Goal: Use online tool/utility: Use online tool/utility

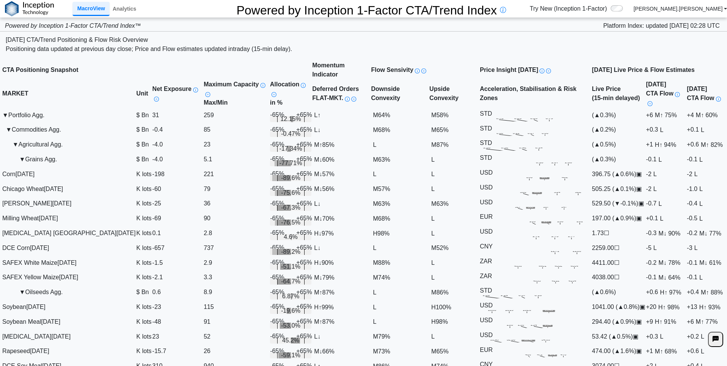
scroll to position [114, 0]
click at [124, 8] on link "Analytics" at bounding box center [124, 8] width 30 height 13
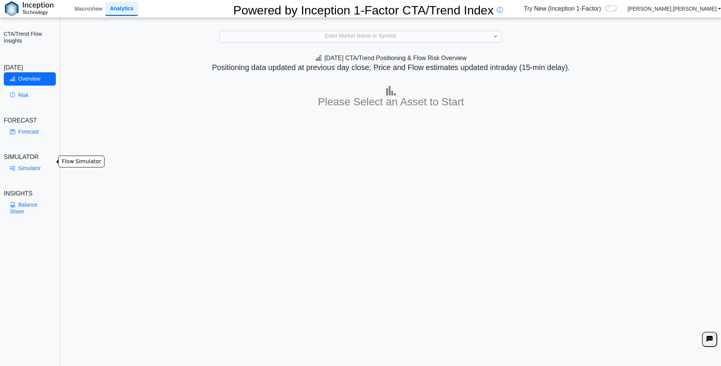
click at [22, 162] on link "Simulator" at bounding box center [30, 168] width 52 height 13
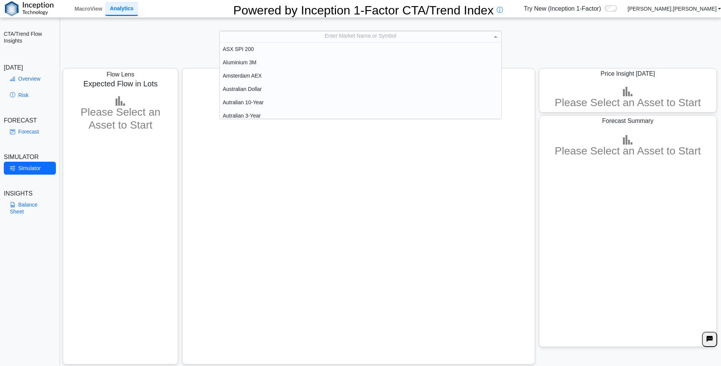
click at [340, 34] on div "Enter Market Name or Symbol" at bounding box center [361, 36] width 282 height 11
type input "***"
click at [235, 85] on div "Soybean Meal" at bounding box center [361, 89] width 282 height 13
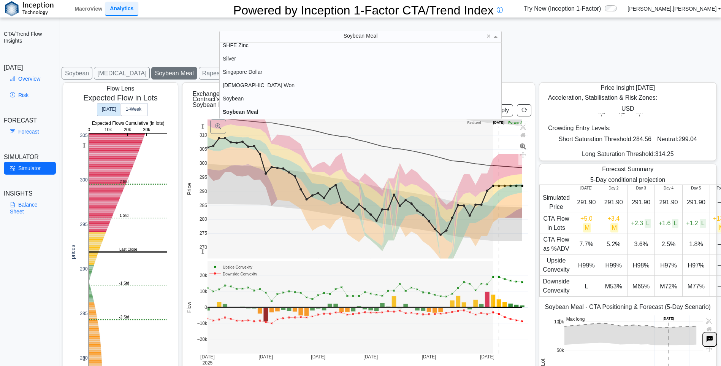
scroll to position [1371, 0]
